Goal: Information Seeking & Learning: Understand process/instructions

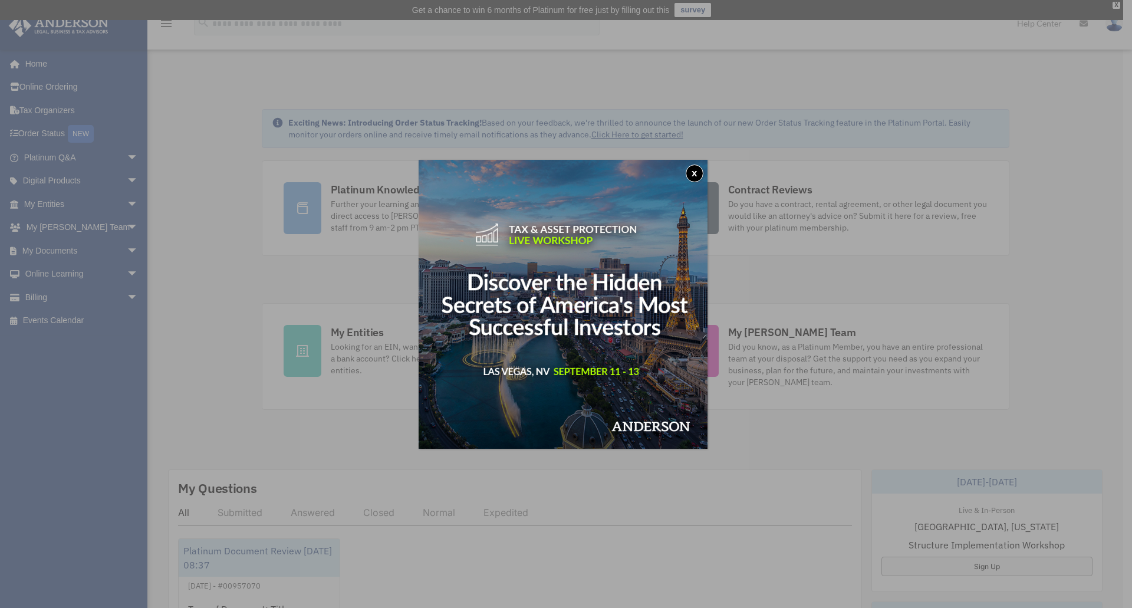
click at [699, 176] on button "x" at bounding box center [695, 174] width 18 height 18
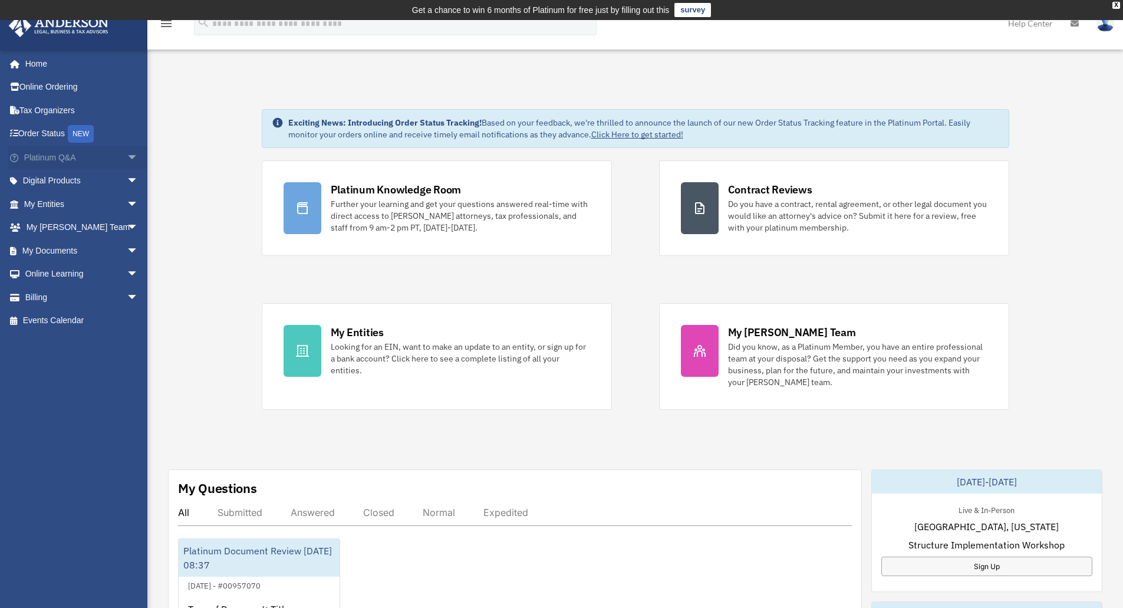
click at [127, 159] on span "arrow_drop_down" at bounding box center [139, 158] width 24 height 24
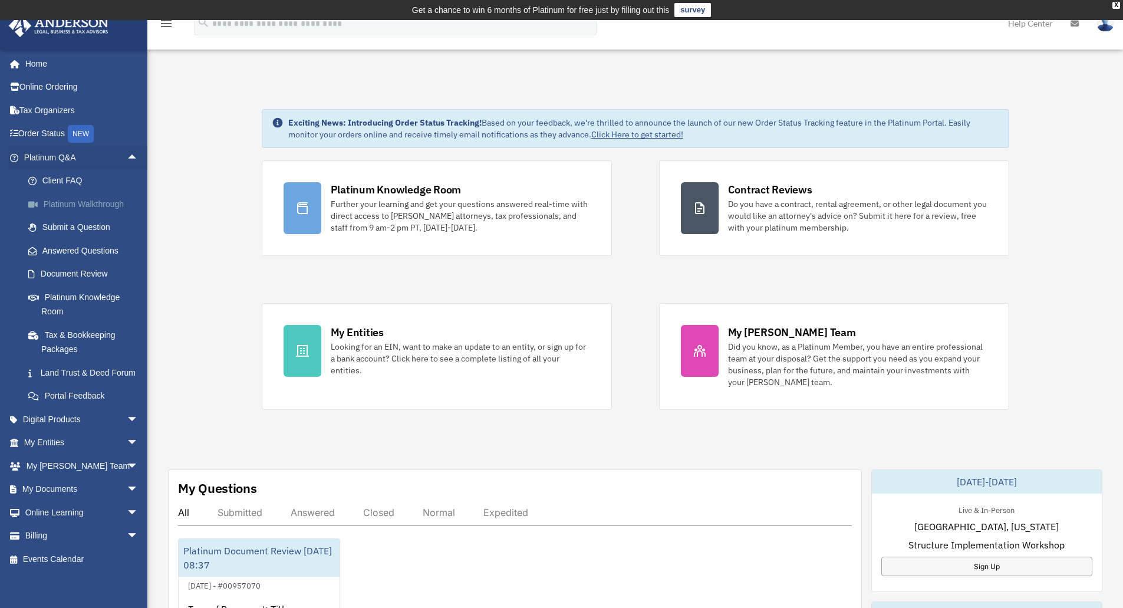
click at [77, 203] on link "Platinum Walkthrough" at bounding box center [87, 204] width 140 height 24
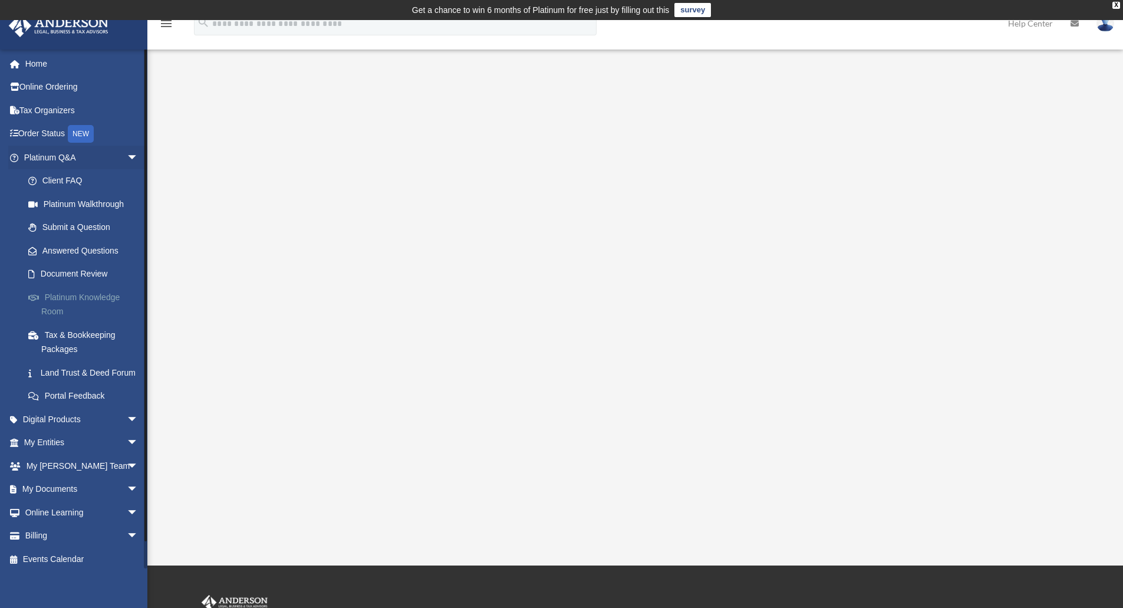
click at [96, 298] on link "Platinum Knowledge Room" at bounding box center [87, 304] width 140 height 38
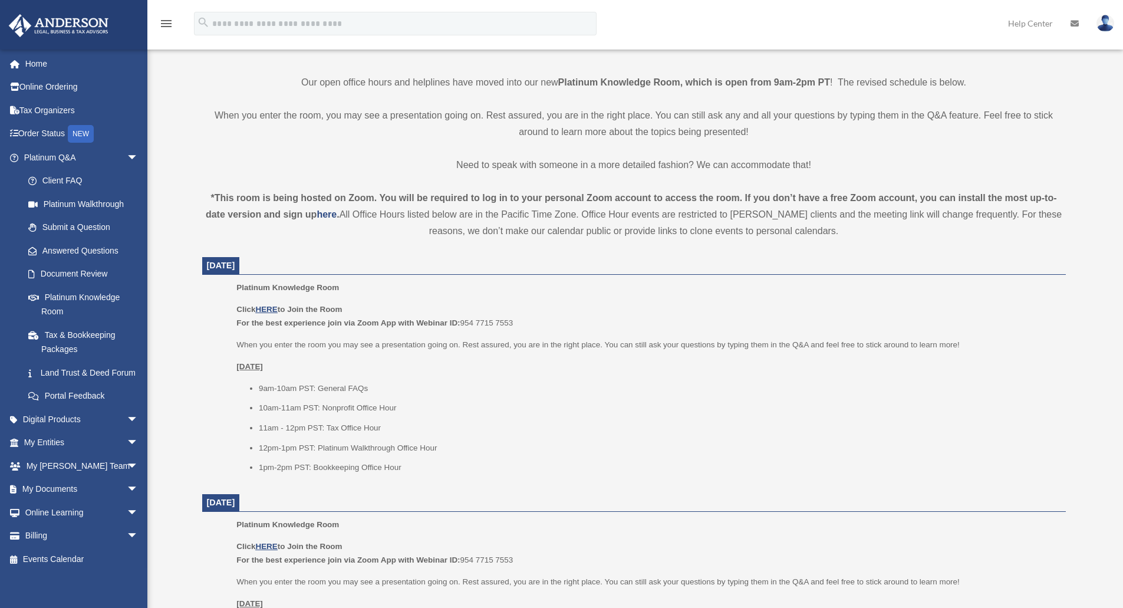
scroll to position [296, 0]
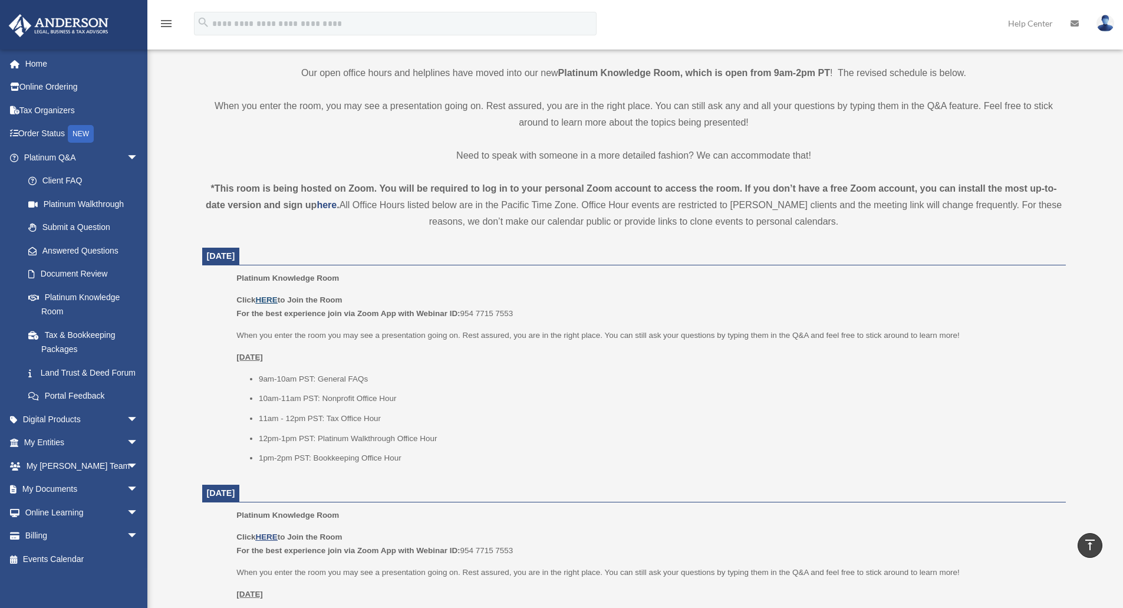
click at [268, 302] on u "HERE" at bounding box center [266, 299] width 22 height 9
